Goal: Browse casually: Explore the website without a specific task or goal

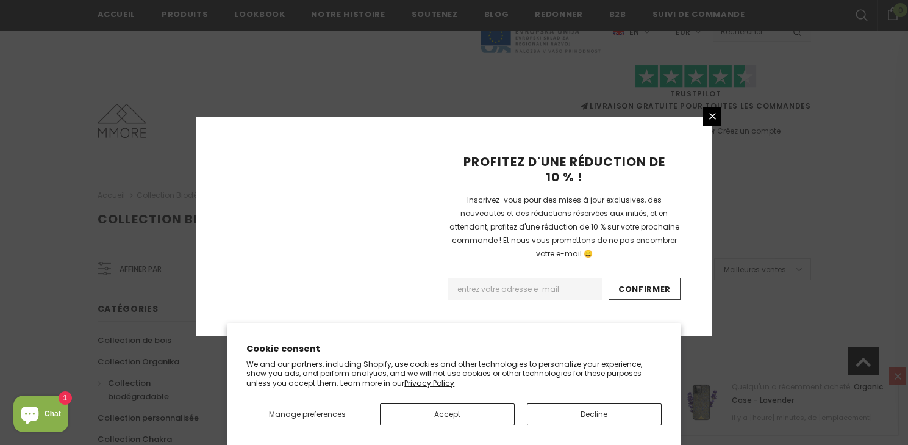
scroll to position [835, 0]
